Goal: Transaction & Acquisition: Purchase product/service

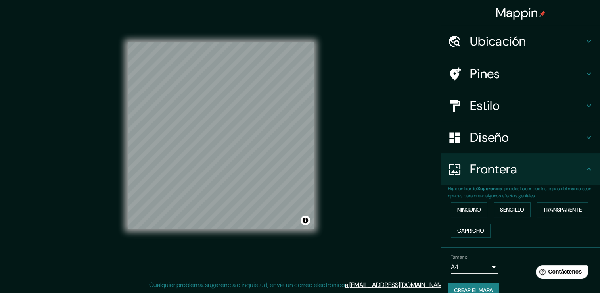
click at [503, 138] on h4 "Diseño" at bounding box center [527, 137] width 114 height 16
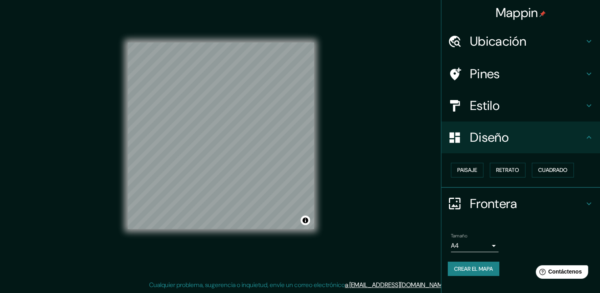
click at [502, 113] on h4 "Estilo" at bounding box center [527, 106] width 114 height 16
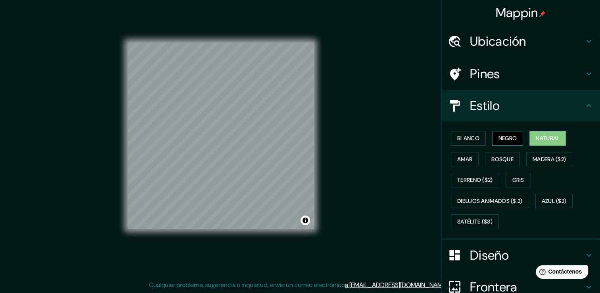
click at [499, 139] on font "Negro" at bounding box center [508, 138] width 19 height 10
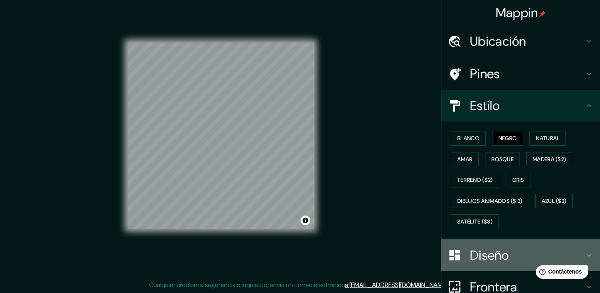
click at [484, 254] on h4 "Diseño" at bounding box center [527, 255] width 114 height 16
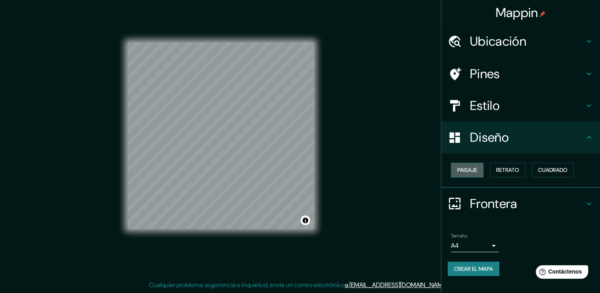
click at [467, 173] on font "Paisaje" at bounding box center [468, 170] width 20 height 10
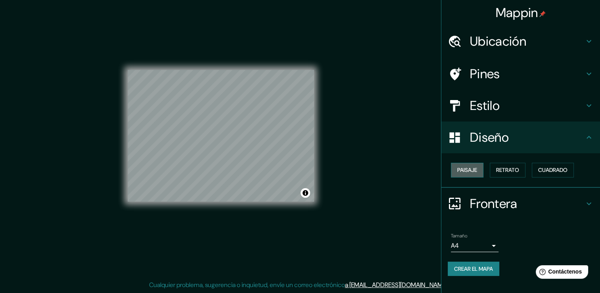
click at [467, 173] on font "Paisaje" at bounding box center [468, 170] width 20 height 10
click at [487, 171] on div "Paisaje Retrato Cuadrado" at bounding box center [524, 170] width 152 height 21
click at [552, 169] on font "Cuadrado" at bounding box center [552, 170] width 29 height 10
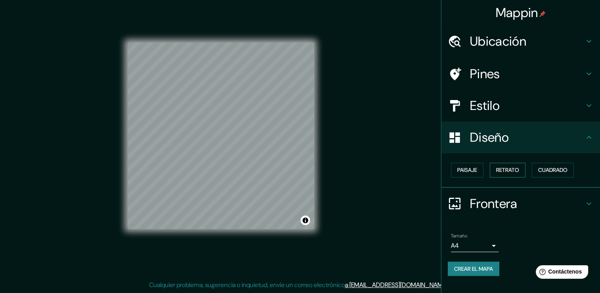
click at [513, 167] on font "Retrato" at bounding box center [507, 170] width 23 height 10
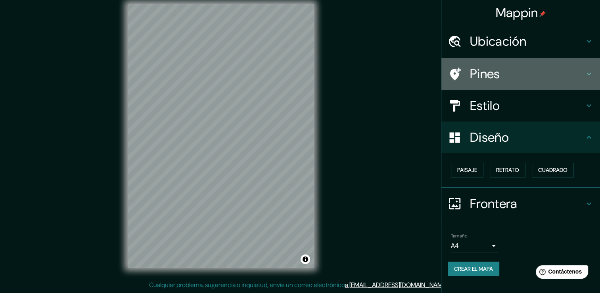
click at [491, 75] on h4 "Pines" at bounding box center [527, 74] width 114 height 16
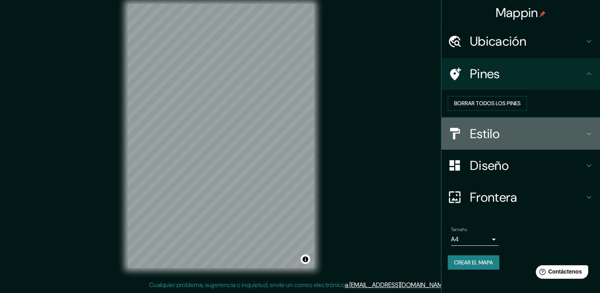
click at [492, 132] on div "Estilo" at bounding box center [521, 134] width 159 height 32
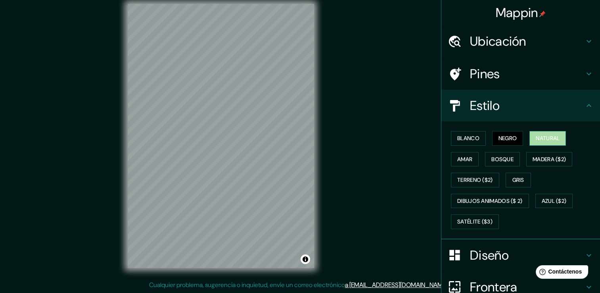
click at [536, 136] on font "Natural" at bounding box center [548, 138] width 24 height 10
click at [467, 138] on font "Blanco" at bounding box center [469, 138] width 22 height 10
click at [530, 138] on button "Natural" at bounding box center [548, 138] width 37 height 15
